Goal: Contribute content: Add original content to the website for others to see

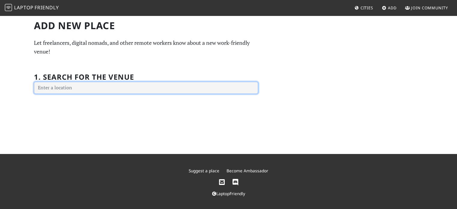
click at [132, 85] on input "text" at bounding box center [146, 88] width 224 height 12
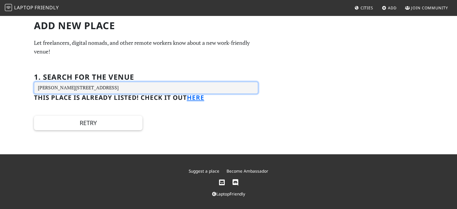
drag, startPoint x: 169, startPoint y: 90, endPoint x: 50, endPoint y: 89, distance: 119.2
click at [50, 89] on input "[PERSON_NAME][STREET_ADDRESS]" at bounding box center [146, 88] width 224 height 12
click at [57, 89] on input "[PERSON_NAME][STREET_ADDRESS]" at bounding box center [146, 88] width 224 height 12
drag, startPoint x: 157, startPoint y: 88, endPoint x: 59, endPoint y: 87, distance: 98.5
click at [59, 87] on input "[PERSON_NAME][STREET_ADDRESS]" at bounding box center [146, 88] width 224 height 12
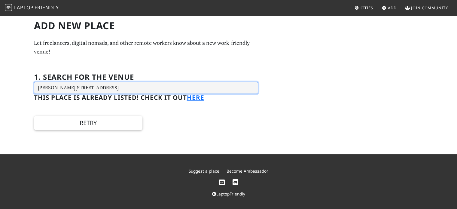
click at [256, 82] on input "[PERSON_NAME][STREET_ADDRESS]" at bounding box center [146, 88] width 224 height 12
type input "[PERSON_NAME][STREET_ADDRESS]"
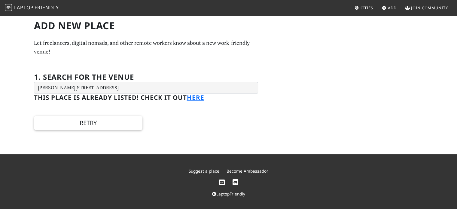
click at [390, 8] on span "Add" at bounding box center [392, 7] width 9 height 5
